Goal: Find contact information: Find contact information

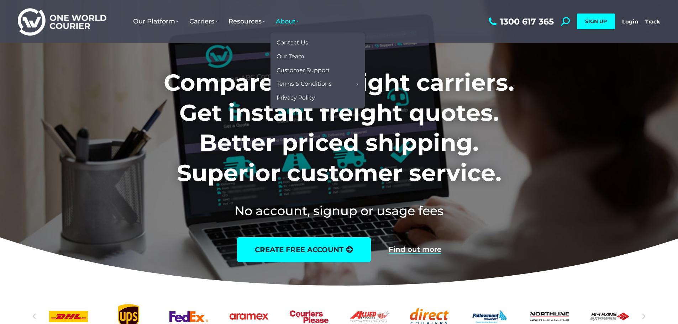
click at [286, 23] on span "About" at bounding box center [287, 21] width 23 height 8
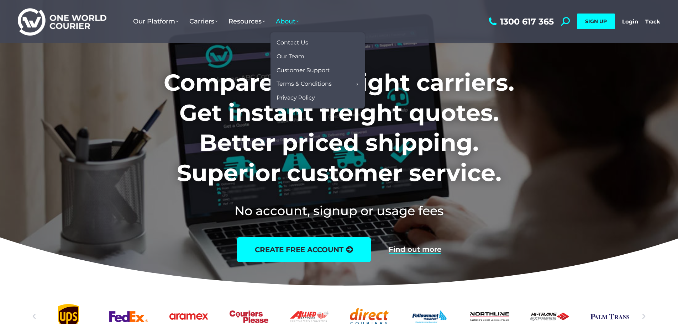
click at [288, 22] on span "About" at bounding box center [287, 21] width 23 height 8
click at [296, 44] on span "Contact Us" at bounding box center [292, 42] width 32 height 7
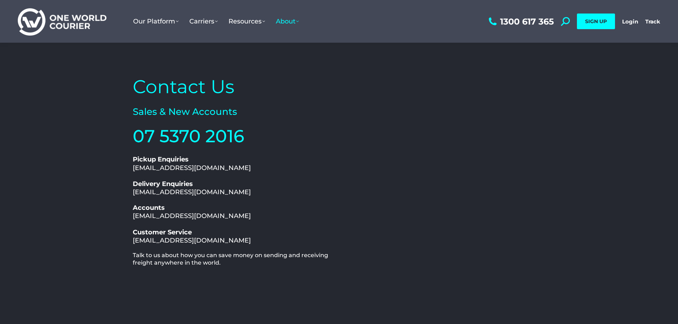
click at [88, 21] on img at bounding box center [62, 21] width 89 height 29
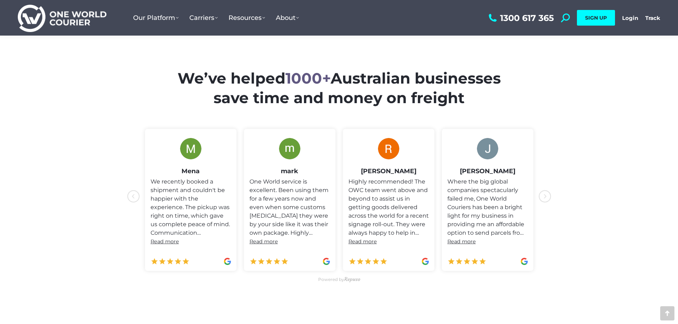
scroll to position [285, 0]
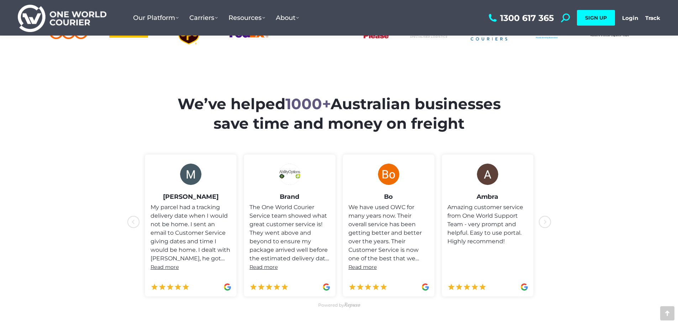
drag, startPoint x: 640, startPoint y: 109, endPoint x: 575, endPoint y: 50, distance: 88.2
click at [640, 109] on section "We’ve helped 1000+ Australian businesses save time and money on freight" at bounding box center [339, 195] width 678 height 302
